Goal: Communication & Community: Share content

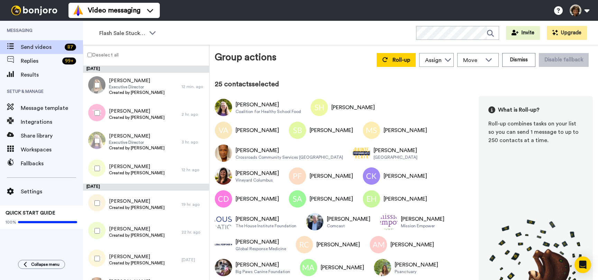
click at [100, 142] on div at bounding box center [95, 140] width 25 height 24
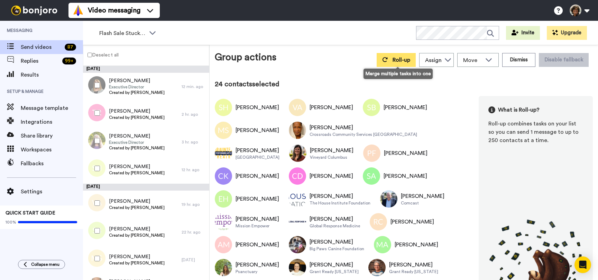
click at [394, 61] on button "Roll-up" at bounding box center [396, 60] width 39 height 14
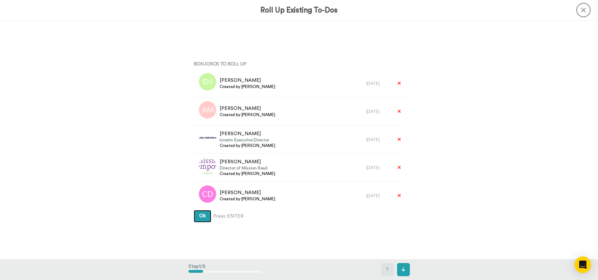
click at [194, 210] on button "Ok" at bounding box center [203, 216] width 18 height 12
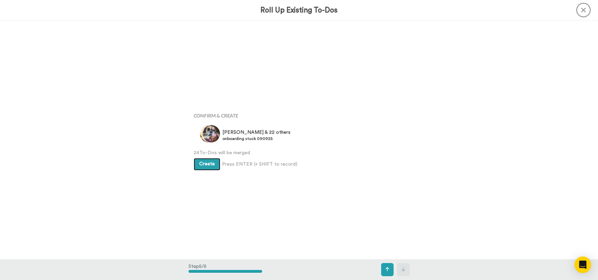
scroll to position [953, 0]
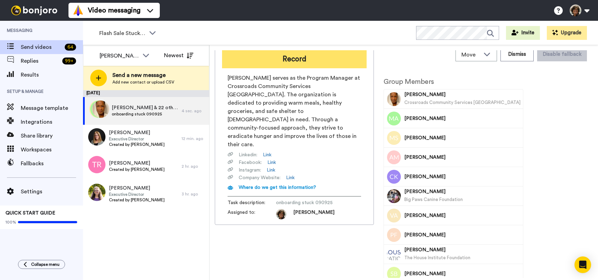
scroll to position [6, 0]
click at [318, 56] on button "Record" at bounding box center [294, 58] width 145 height 18
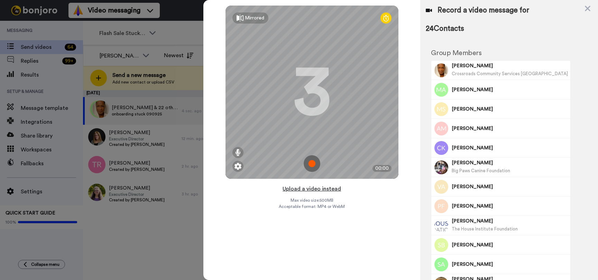
click at [311, 187] on button "Upload a video instead" at bounding box center [312, 188] width 63 height 9
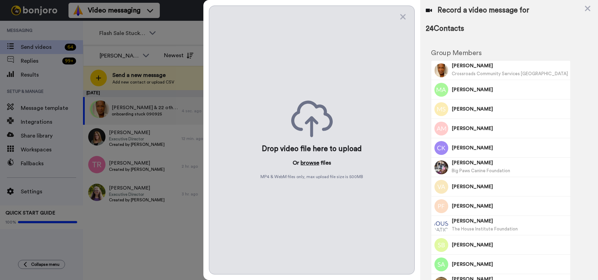
click at [308, 161] on button "browse" at bounding box center [310, 162] width 19 height 8
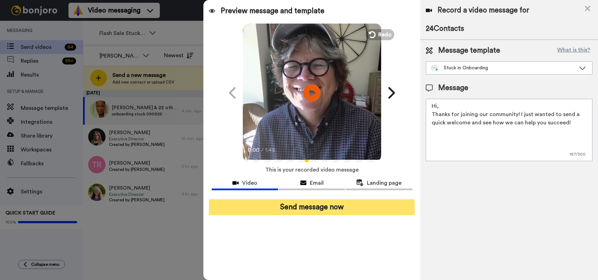
click at [288, 204] on button "Send message now" at bounding box center [312, 207] width 206 height 16
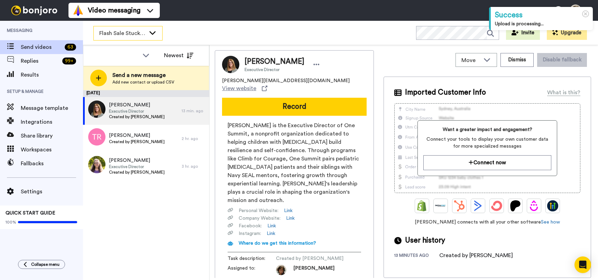
click at [154, 33] on icon at bounding box center [152, 32] width 8 height 7
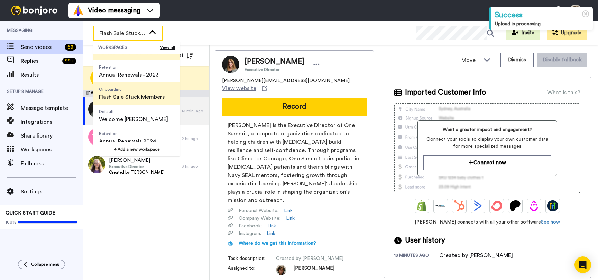
scroll to position [244, 0]
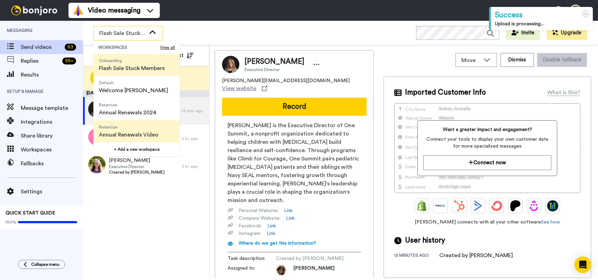
click at [138, 136] on span "Annual Renewals Video" at bounding box center [129, 134] width 60 height 8
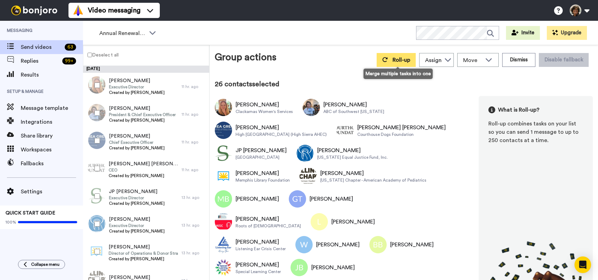
click at [404, 60] on span "Roll-up" at bounding box center [402, 60] width 18 height 6
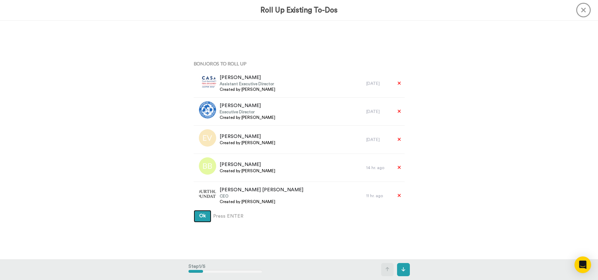
click at [194, 210] on button "Ok" at bounding box center [203, 216] width 18 height 12
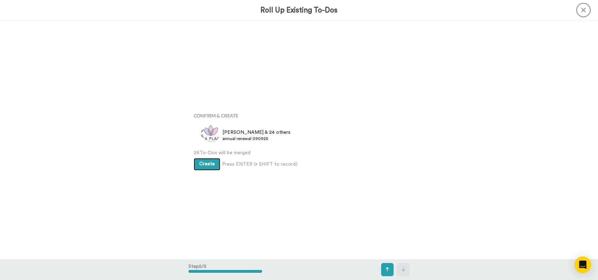
scroll to position [953, 0]
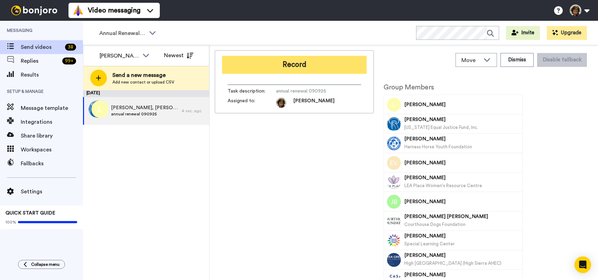
click at [288, 68] on button "Record" at bounding box center [294, 65] width 145 height 18
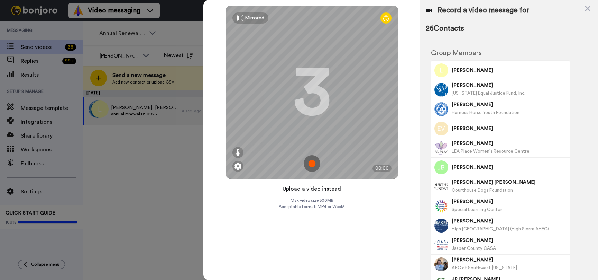
click at [299, 190] on button "Upload a video instead" at bounding box center [312, 188] width 63 height 9
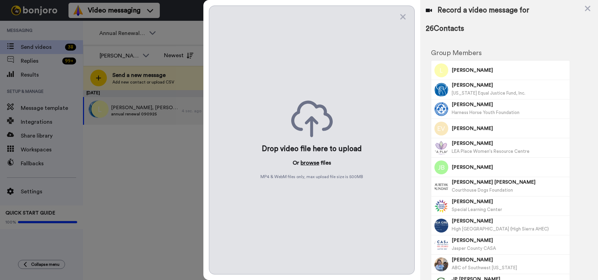
click at [310, 164] on button "browse" at bounding box center [310, 162] width 19 height 8
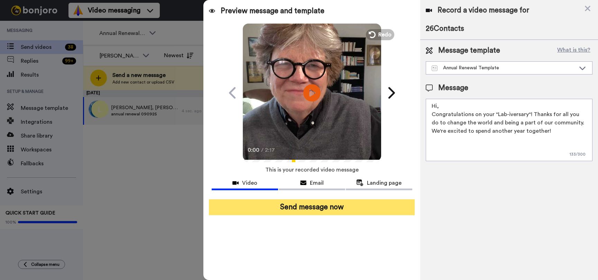
click at [297, 205] on button "Send message now" at bounding box center [312, 207] width 206 height 16
